Goal: Find specific page/section: Find specific page/section

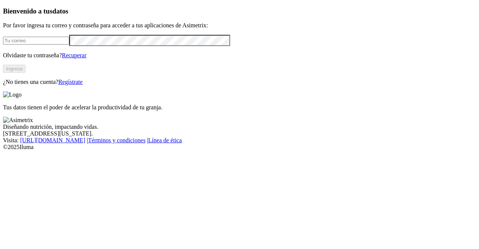
type input "[PERSON_NAME][EMAIL_ADDRESS][PERSON_NAME][DOMAIN_NAME]"
click at [25, 73] on button "Ingresa" at bounding box center [14, 69] width 22 height 8
